Goal: Task Accomplishment & Management: Manage account settings

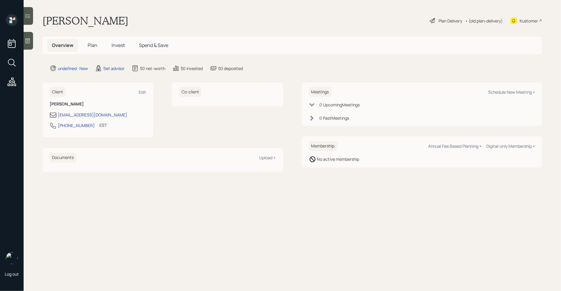
click at [33, 42] on div at bounding box center [28, 41] width 9 height 18
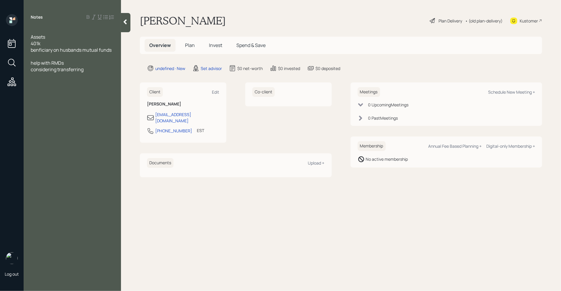
click at [36, 31] on div at bounding box center [72, 30] width 83 height 6
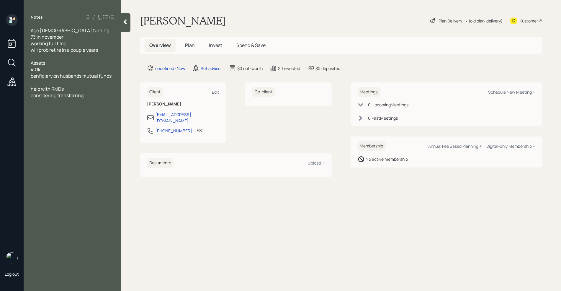
click at [49, 66] on div "401k" at bounding box center [72, 69] width 83 height 6
click at [57, 66] on div "401k-" at bounding box center [72, 69] width 83 height 6
click at [46, 53] on div at bounding box center [72, 56] width 83 height 6
click at [61, 97] on div "beneficiary on husband's mutual funds" at bounding box center [72, 98] width 83 height 13
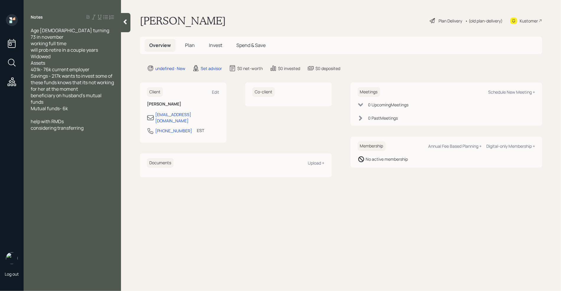
click at [86, 125] on div "considering transferring" at bounding box center [72, 128] width 83 height 6
click at [59, 112] on div at bounding box center [72, 115] width 83 height 6
click at [76, 112] on div "Property value -" at bounding box center [72, 115] width 83 height 6
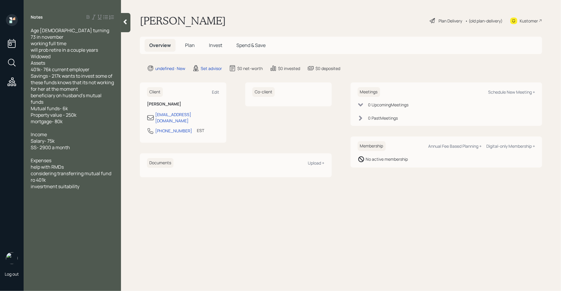
click at [41, 151] on div at bounding box center [72, 154] width 83 height 6
click at [60, 164] on div "Expenses" at bounding box center [72, 167] width 83 height 6
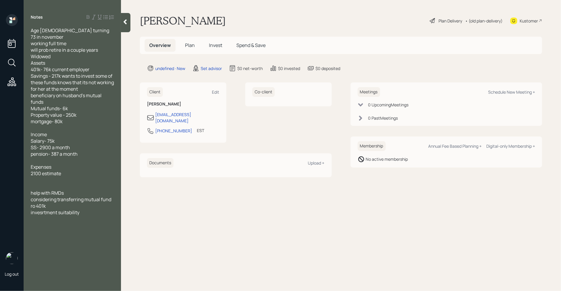
click at [88, 209] on div "invesrtment suitability" at bounding box center [72, 212] width 83 height 6
click at [62, 53] on div "Widowed" at bounding box center [72, 56] width 83 height 6
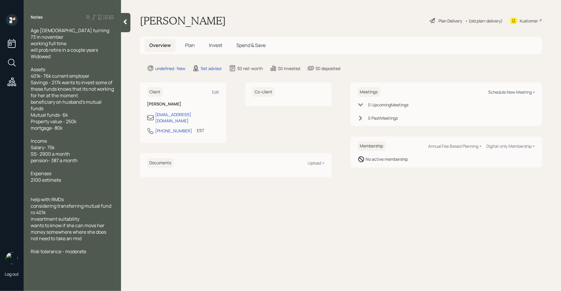
click at [492, 92] on div "Schedule New Meeting +" at bounding box center [511, 92] width 47 height 6
select select "round-[PERSON_NAME]"
click at [126, 23] on icon at bounding box center [125, 21] width 3 height 5
